Goal: Information Seeking & Learning: Understand process/instructions

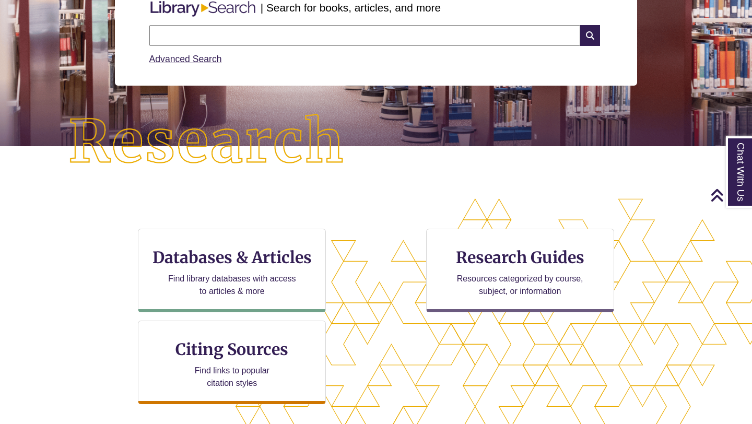
scroll to position [154, 0]
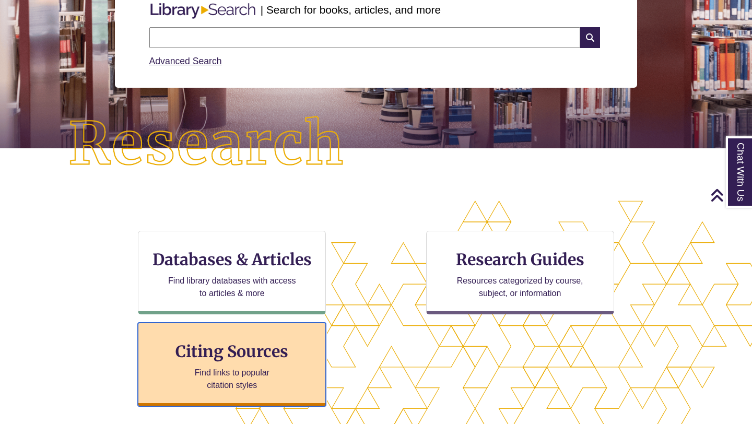
click at [244, 352] on h3 "Citing Sources" at bounding box center [232, 352] width 127 height 20
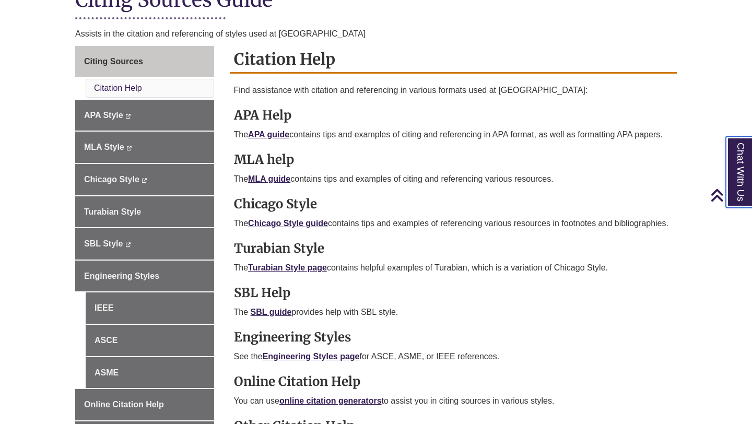
scroll to position [262, 0]
click at [318, 225] on link "Chicago Style guide" at bounding box center [288, 222] width 80 height 9
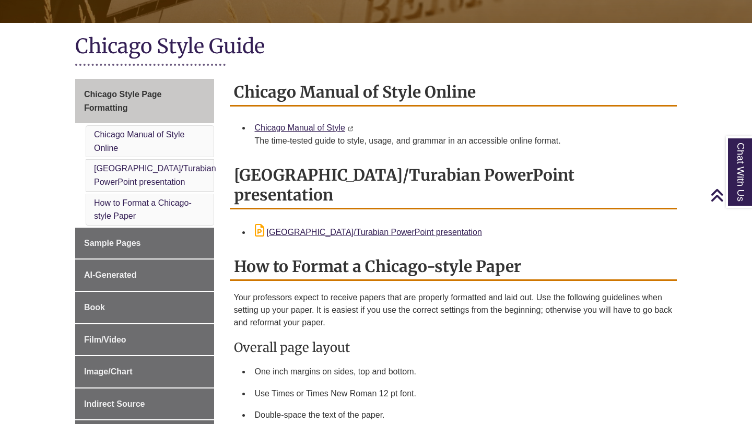
scroll to position [216, 0]
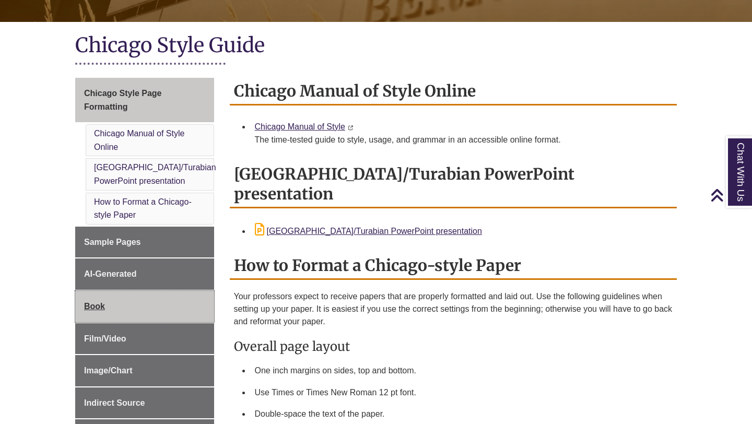
click at [158, 309] on link "Book" at bounding box center [144, 306] width 139 height 31
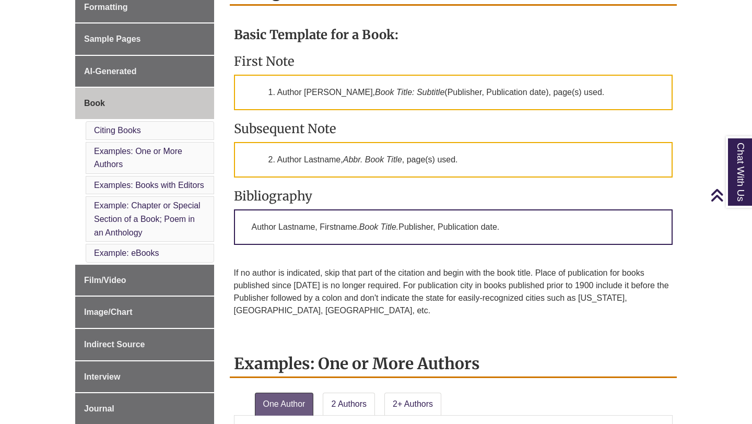
scroll to position [316, 0]
click at [508, 189] on h3 "Bibliography" at bounding box center [453, 196] width 439 height 16
